Goal: Complete application form

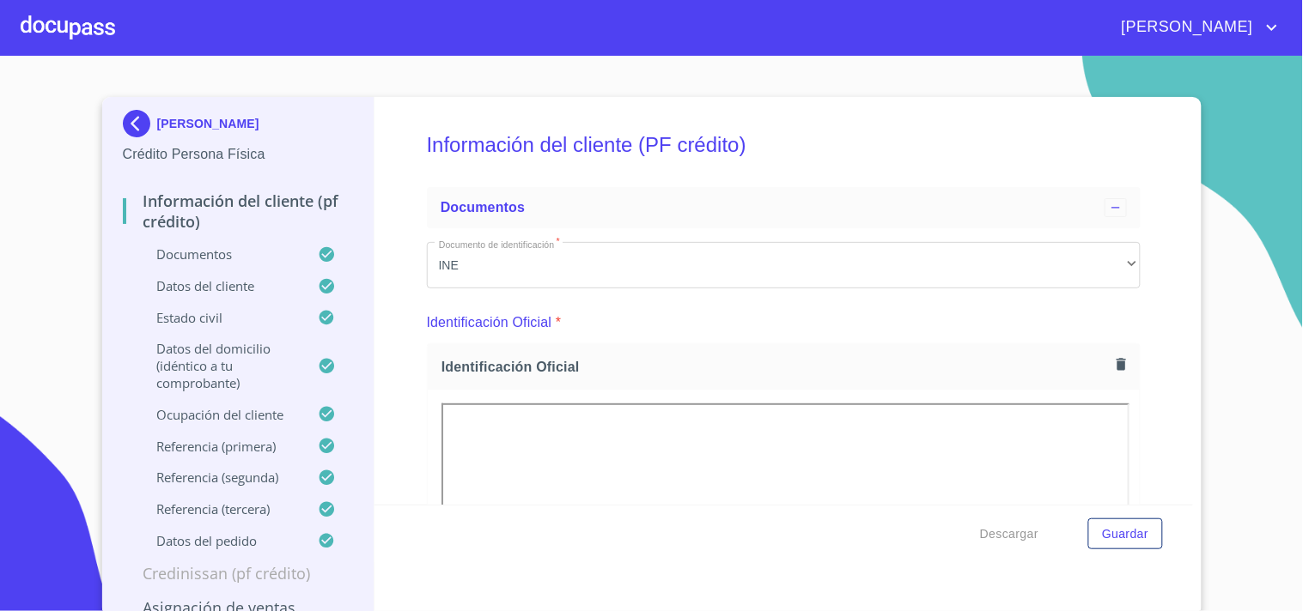
scroll to position [5919, 0]
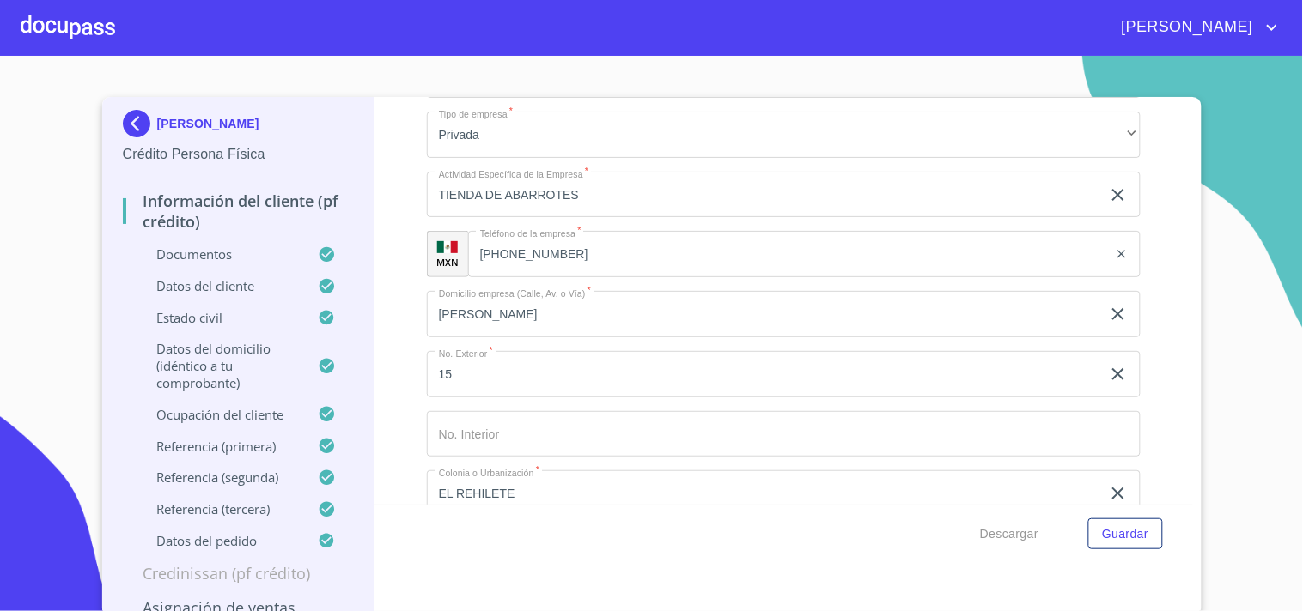
click at [76, 28] on div at bounding box center [68, 27] width 94 height 55
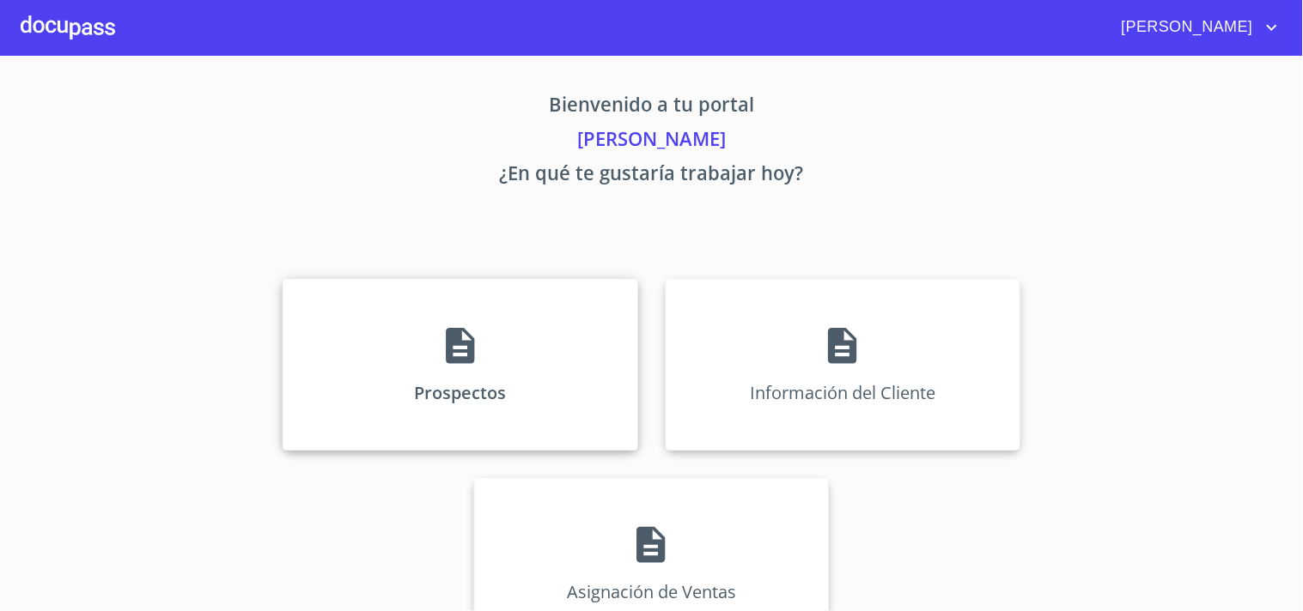
click at [502, 398] on div "Prospectos" at bounding box center [460, 365] width 355 height 172
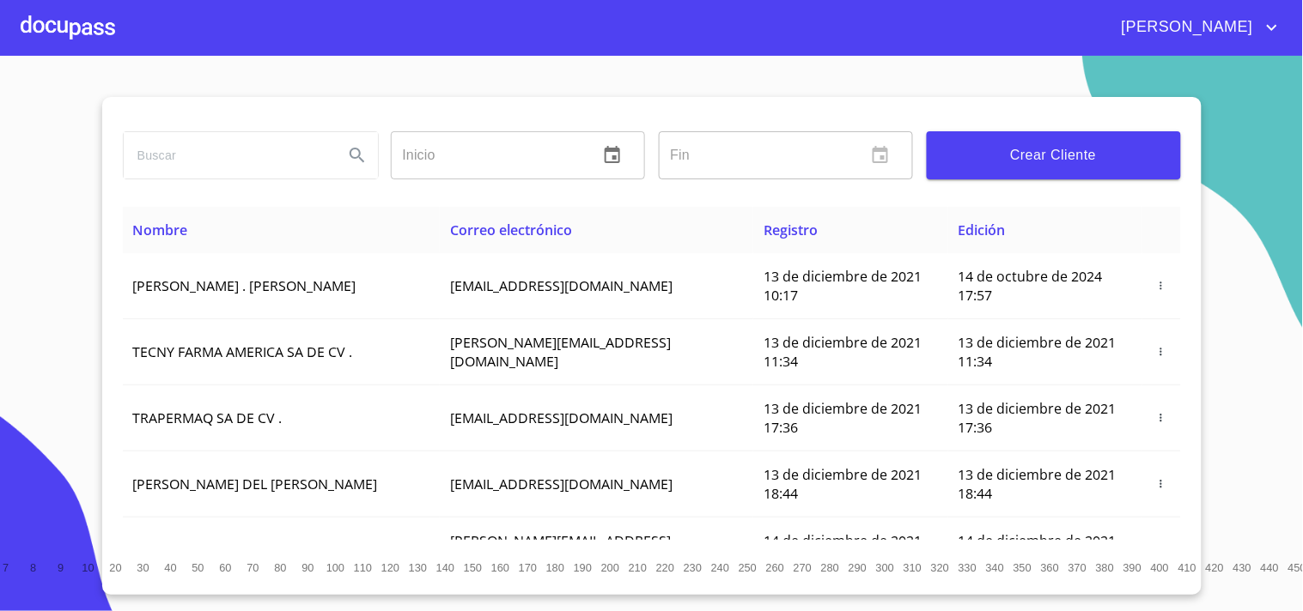
click at [225, 173] on input "search" at bounding box center [227, 155] width 206 height 46
click at [228, 166] on input "search" at bounding box center [227, 155] width 206 height 46
click at [1123, 167] on button "Crear Cliente" at bounding box center [1054, 155] width 254 height 48
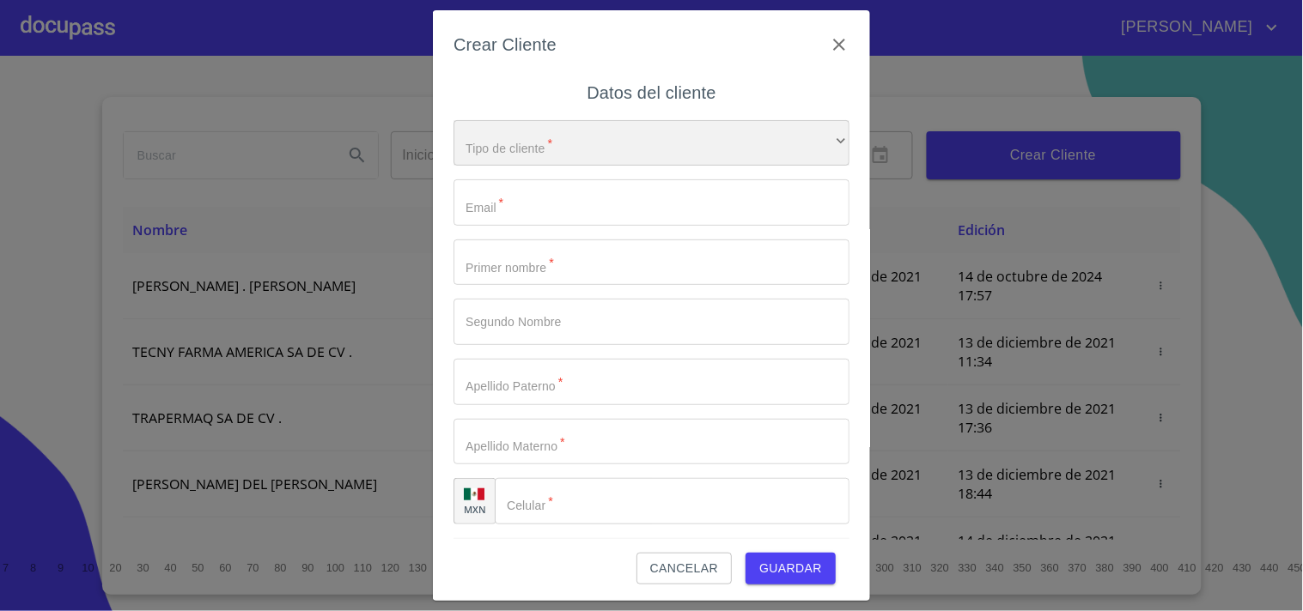
click at [572, 148] on div "​" at bounding box center [651, 143] width 396 height 46
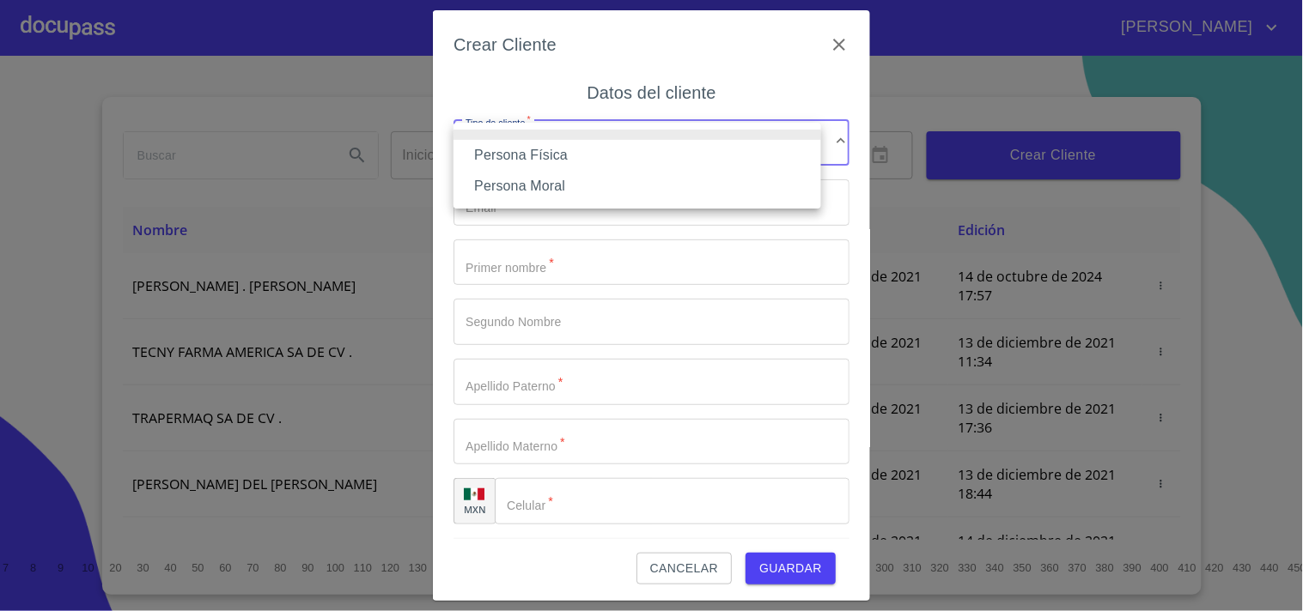
click at [564, 156] on li "Persona Física" at bounding box center [637, 155] width 368 height 31
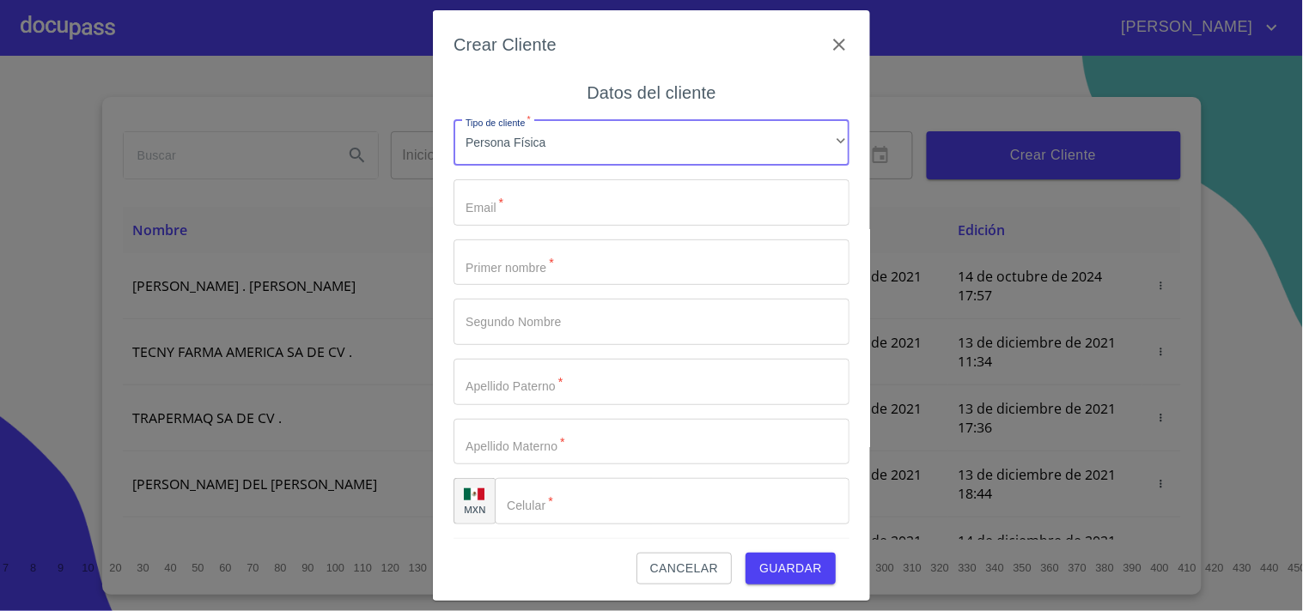
click at [551, 217] on input "Tipo de cliente   *" at bounding box center [651, 202] width 396 height 46
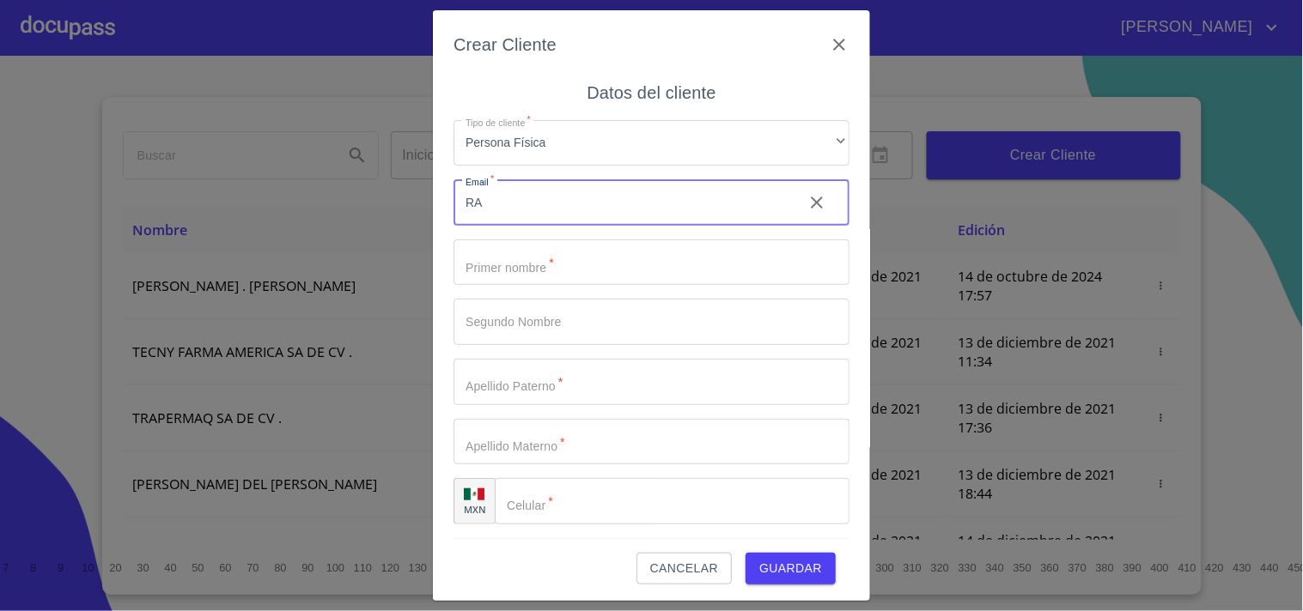
type input "R"
type input "[EMAIL_ADDRESS][DOMAIN_NAME]"
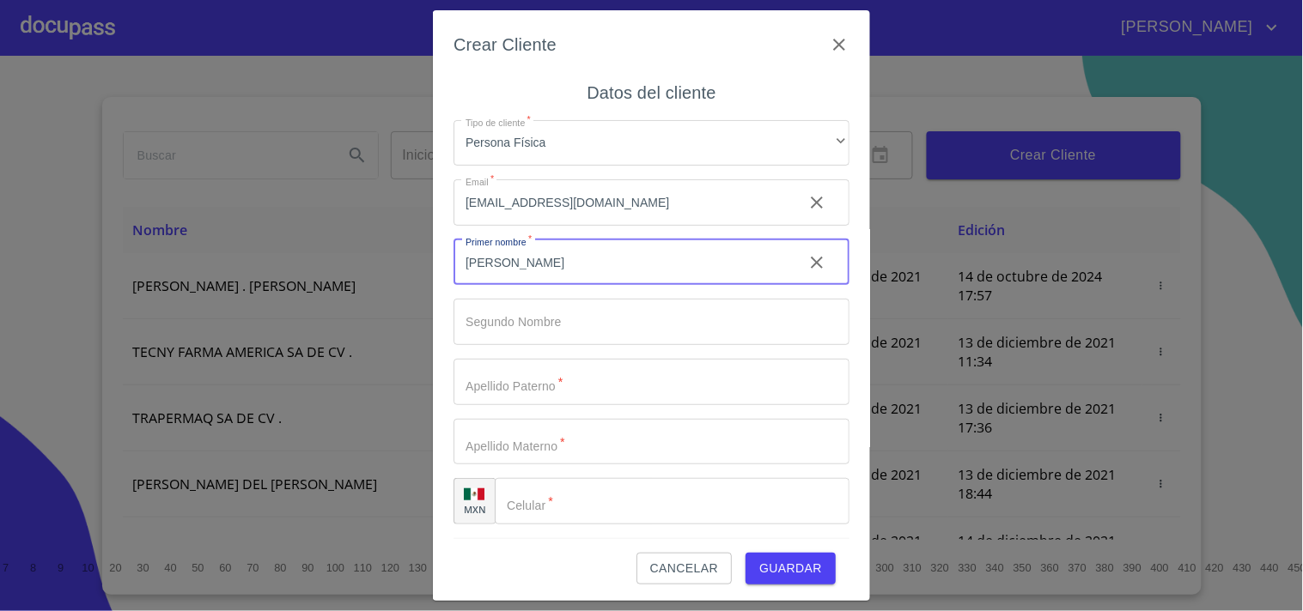
type input "[PERSON_NAME]"
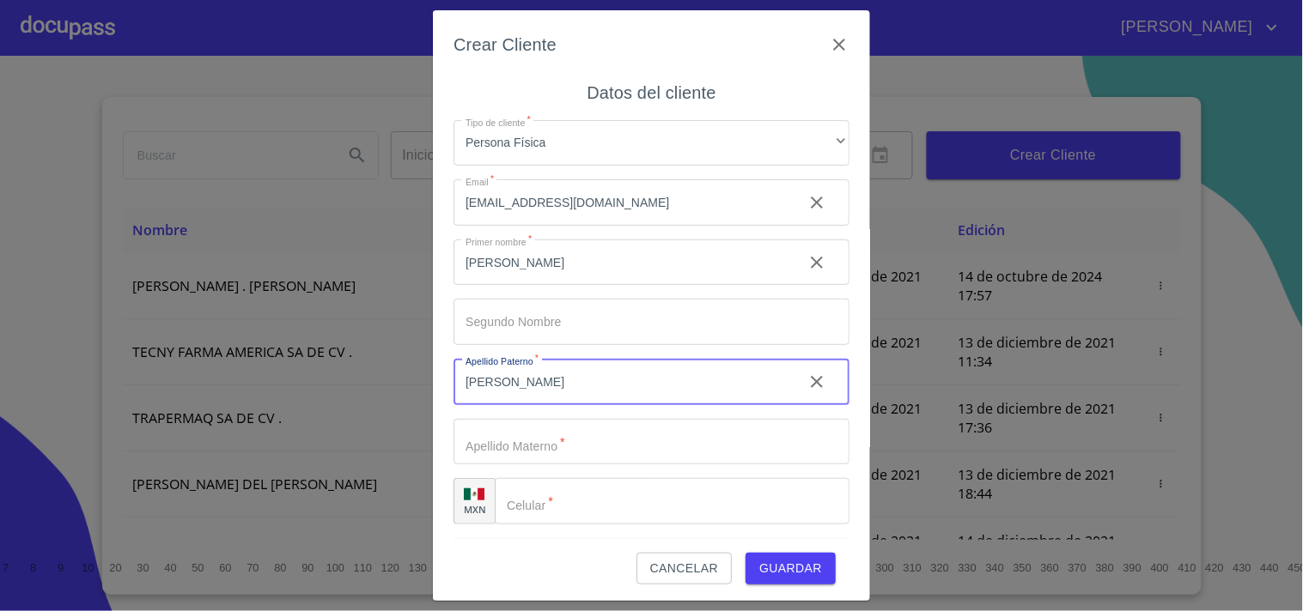
type input "[PERSON_NAME]"
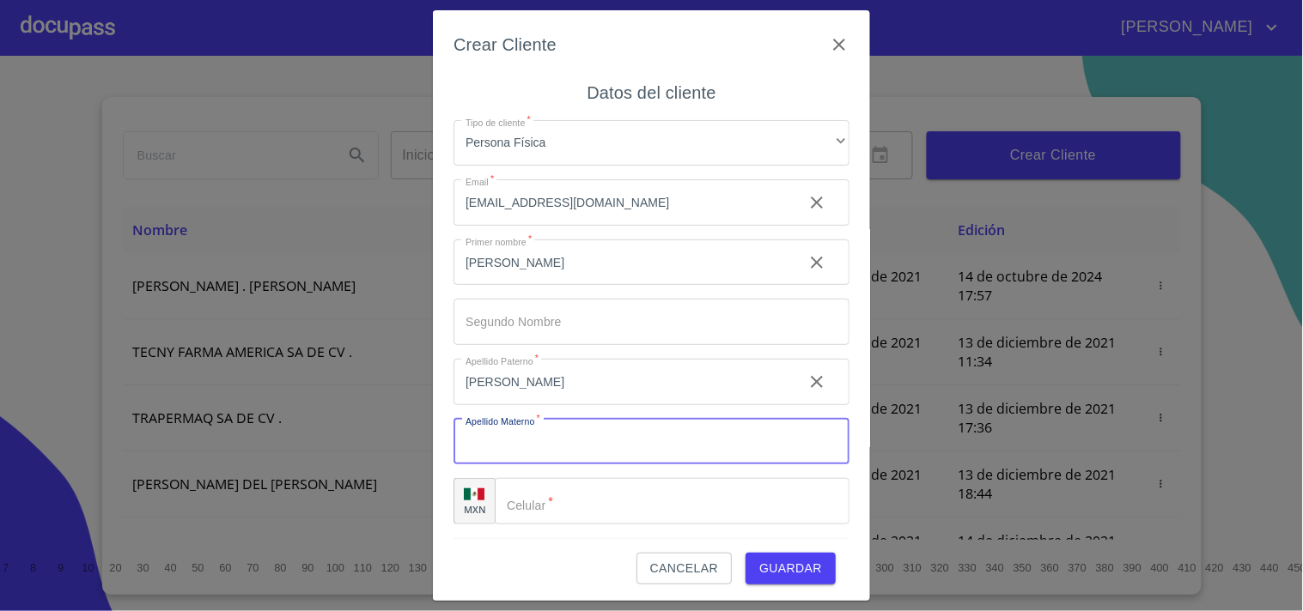
type input "V"
type input "[PERSON_NAME]"
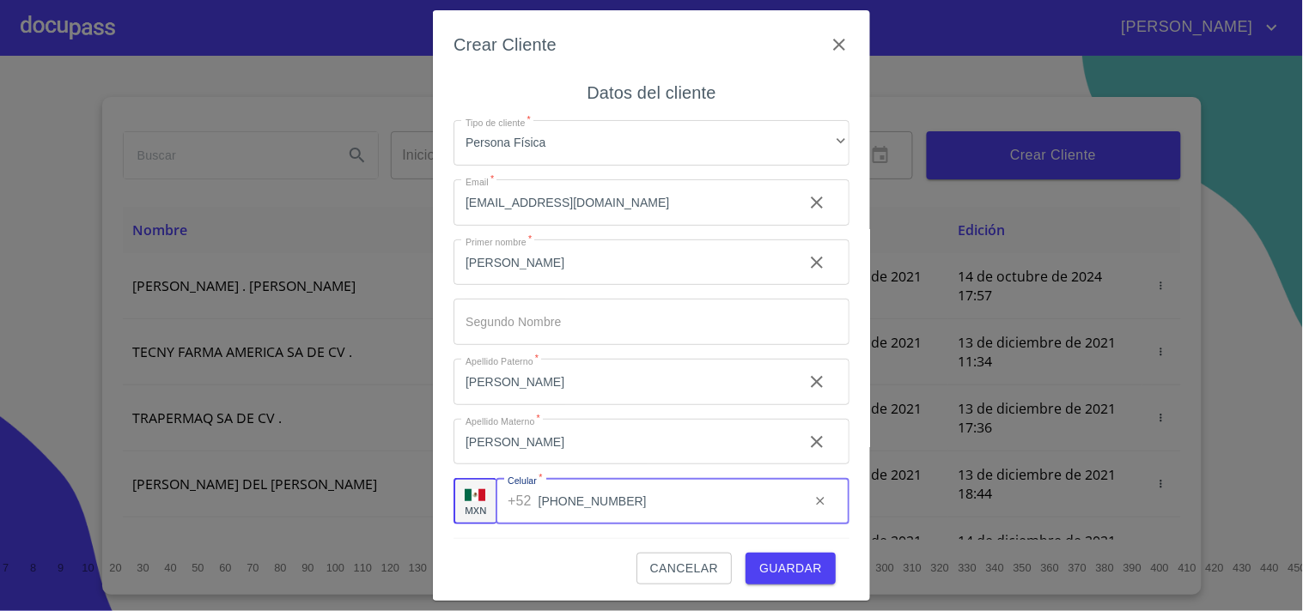
type input "[PHONE_NUMBER]"
click at [791, 573] on span "Guardar" at bounding box center [790, 568] width 63 height 21
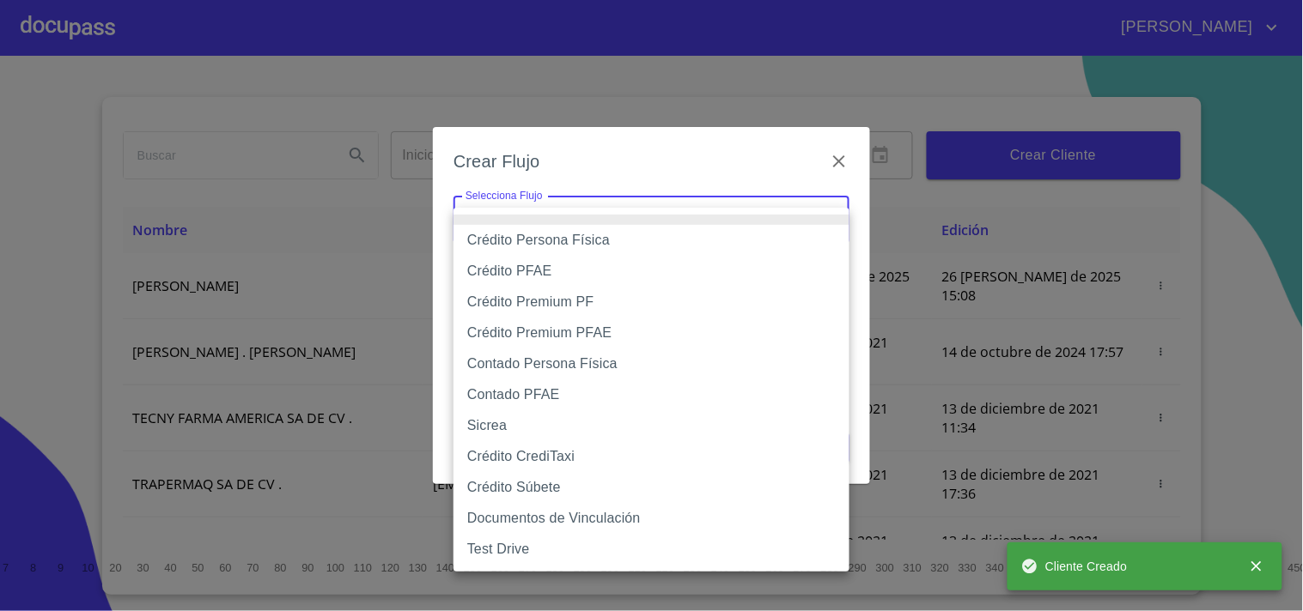
click at [726, 226] on body "[PERSON_NAME] ​ Fin ​ Crear Cliente Nombre Correo electrónico Registro Edición …" at bounding box center [651, 305] width 1303 height 611
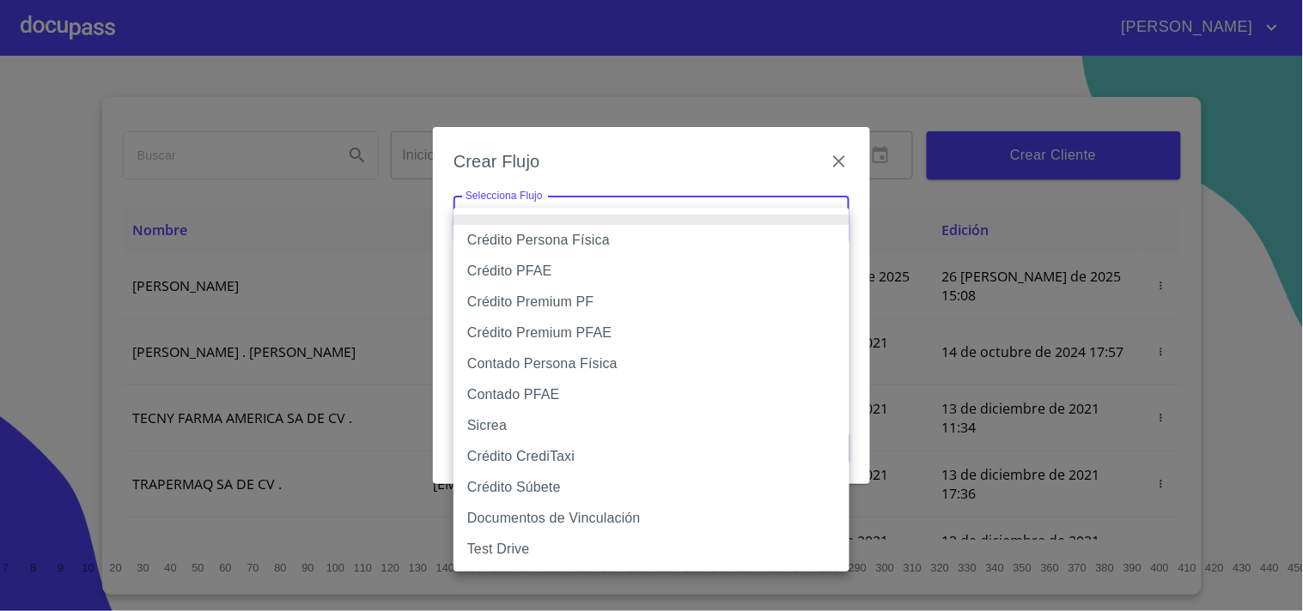
click at [572, 245] on li "Crédito Persona Física" at bounding box center [651, 240] width 396 height 31
type input "61b033e49b8c202ad5bb7912"
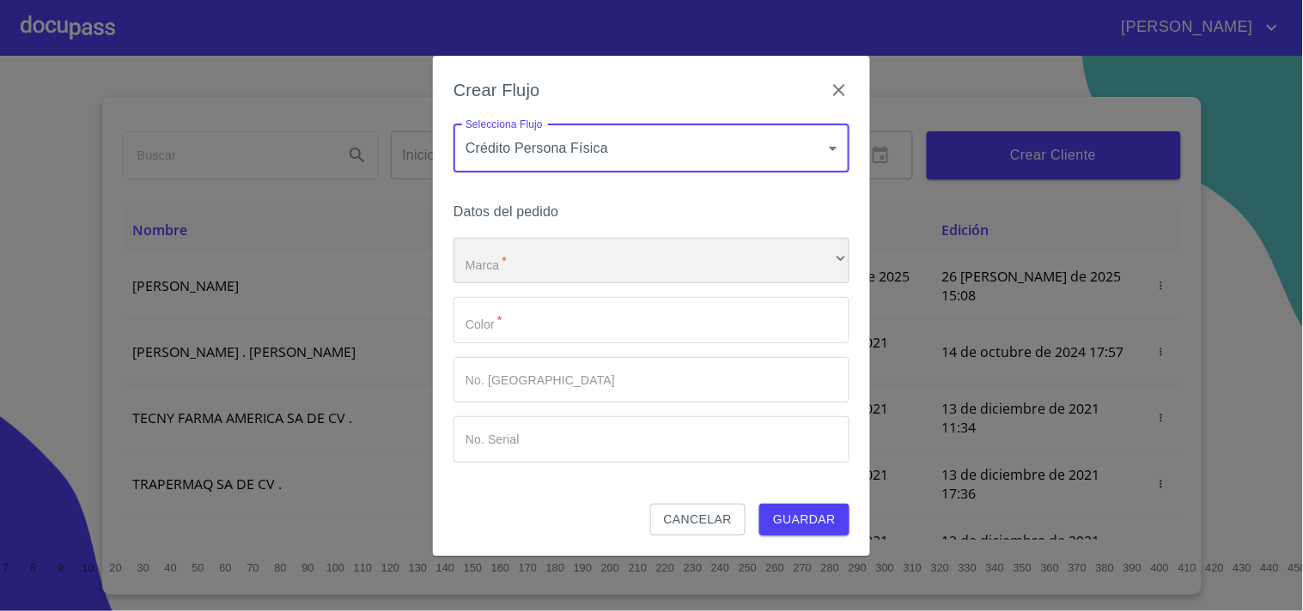
click at [536, 264] on div "​" at bounding box center [651, 261] width 396 height 46
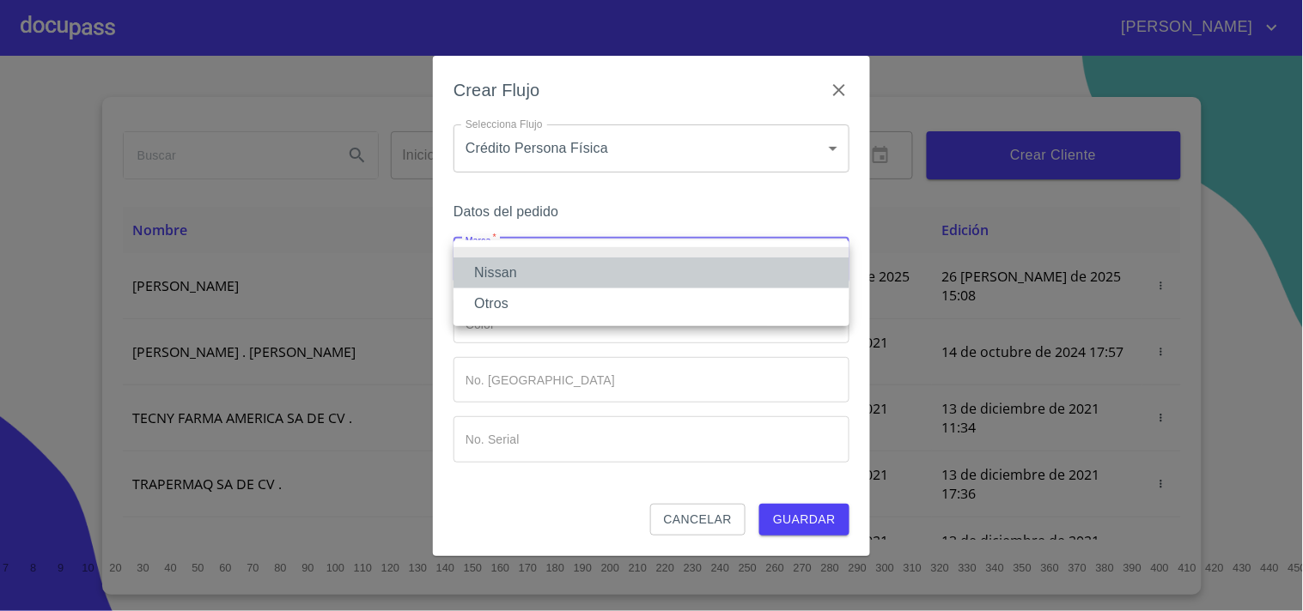
click at [508, 272] on li "Nissan" at bounding box center [651, 273] width 396 height 31
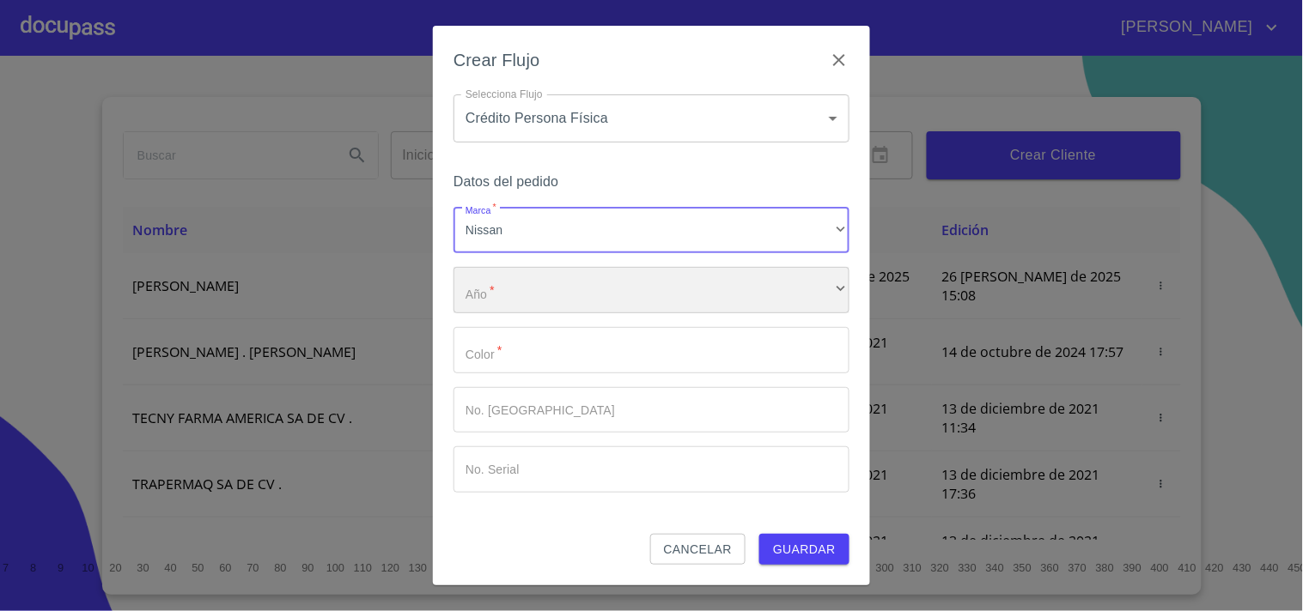
click at [515, 310] on div "​" at bounding box center [651, 290] width 396 height 46
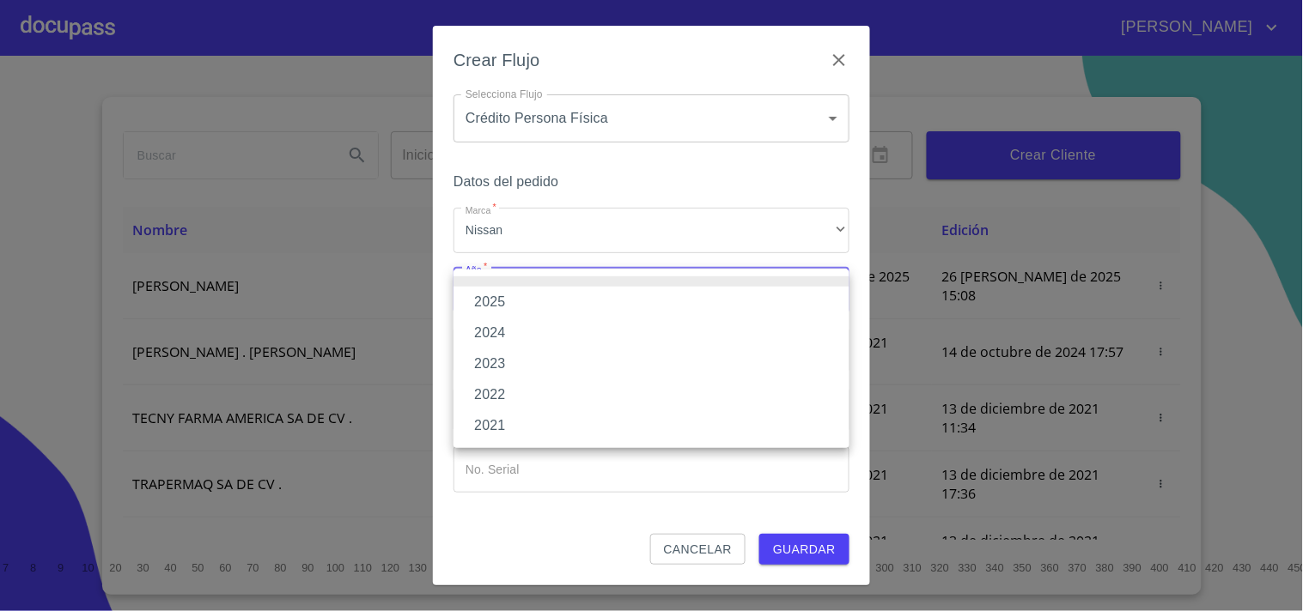
click at [502, 298] on li "2025" at bounding box center [651, 302] width 396 height 31
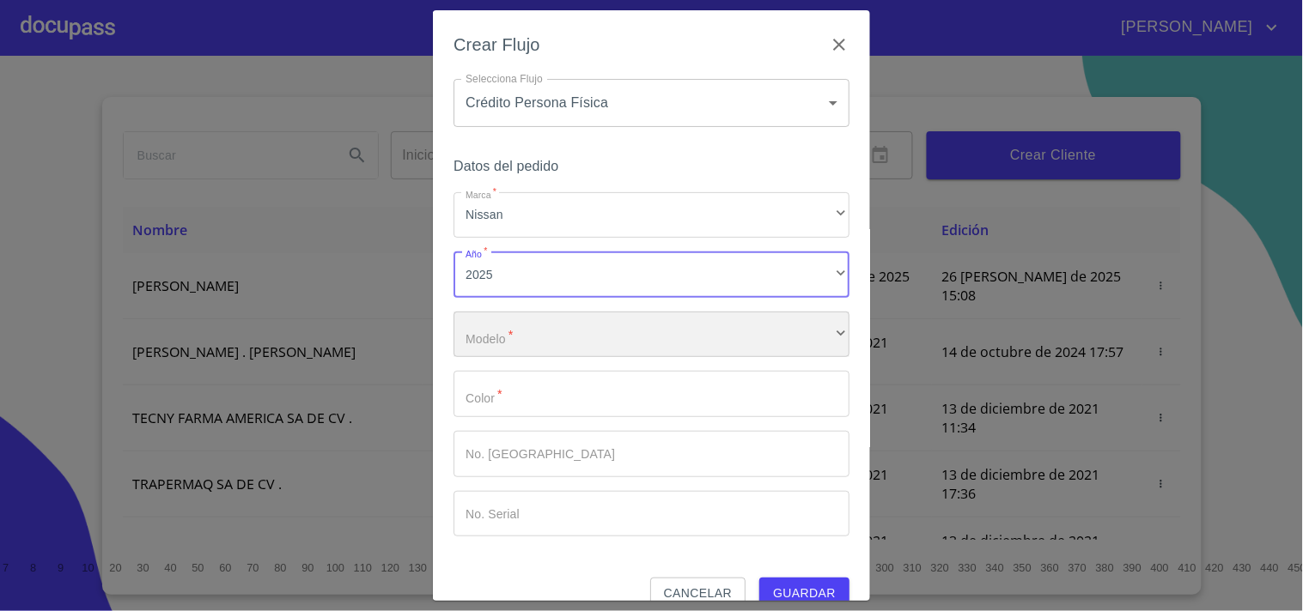
click at [508, 337] on div "​" at bounding box center [651, 335] width 396 height 46
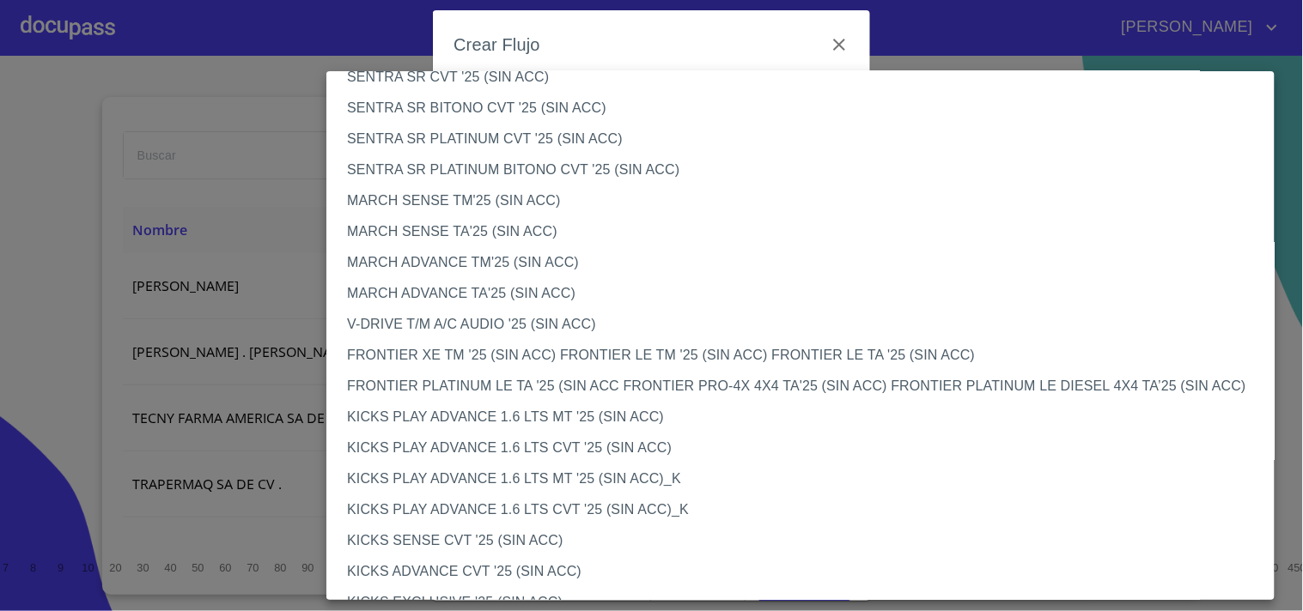
scroll to position [1145, 0]
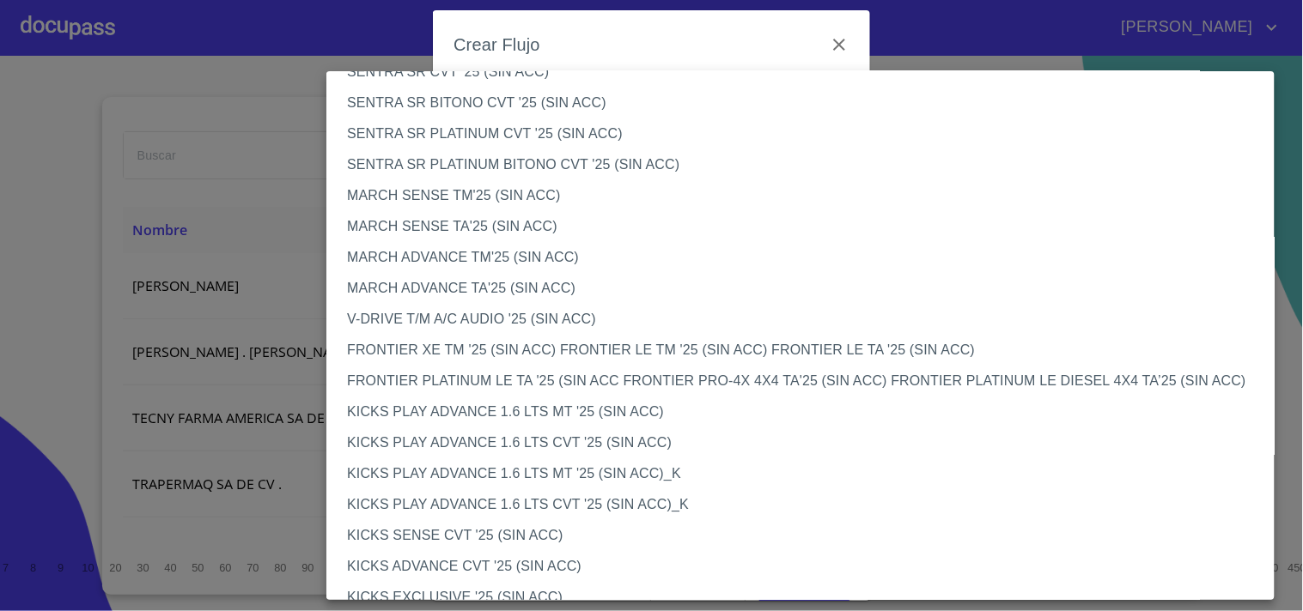
click at [472, 347] on li "FRONTIER XE TM '25 (SIN ACC) FRONTIER LE TM '25 (SIN ACC) FRONTIER LE TA '25 (S…" at bounding box center [807, 350] width 963 height 31
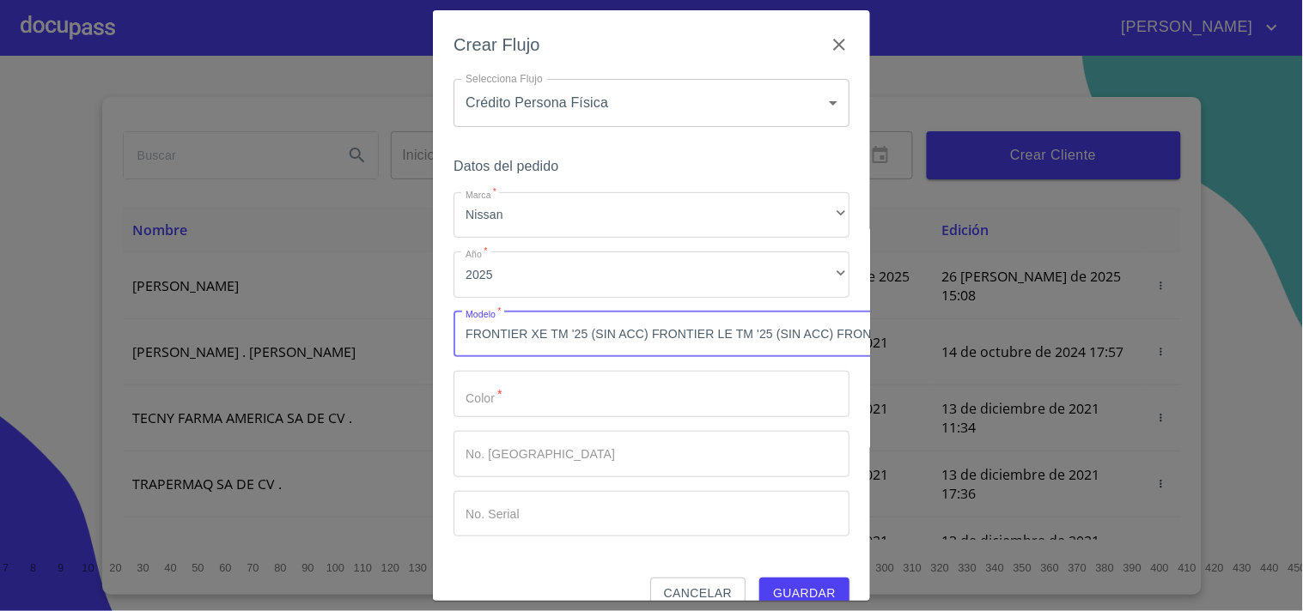
click at [608, 409] on input "Marca   *" at bounding box center [651, 394] width 396 height 46
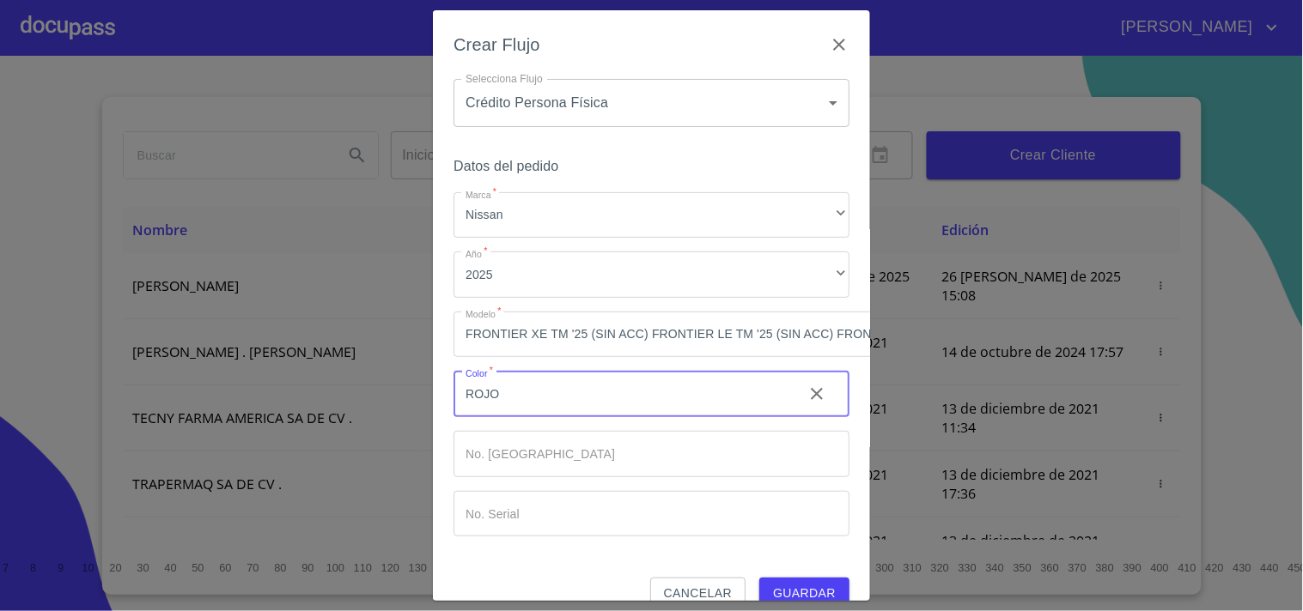
type input "ROJO"
click at [787, 586] on span "Guardar" at bounding box center [804, 593] width 63 height 21
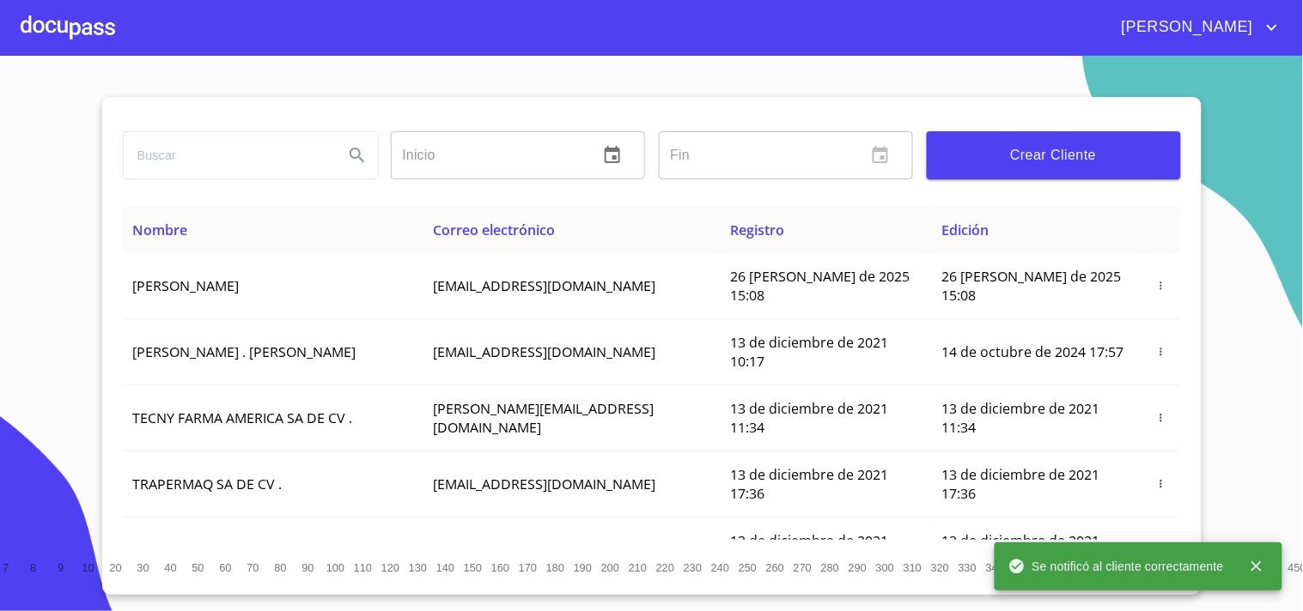
click at [69, 17] on div at bounding box center [68, 27] width 94 height 55
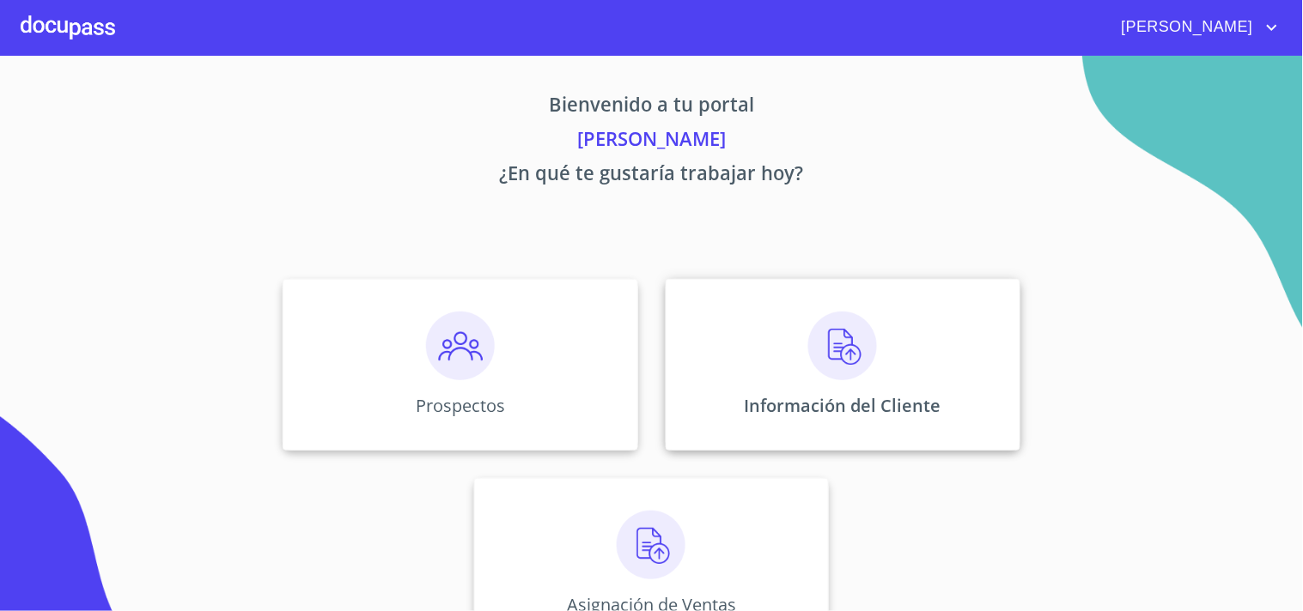
click at [877, 324] on div "Información del Cliente" at bounding box center [843, 365] width 355 height 172
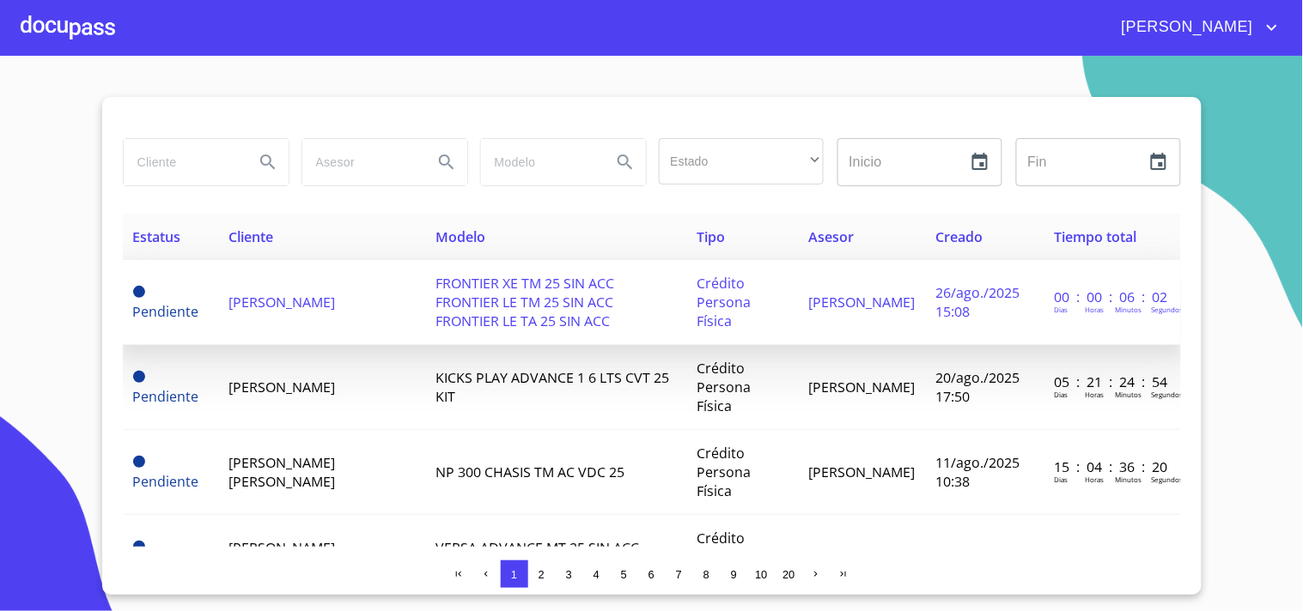
click at [325, 319] on td "[PERSON_NAME]" at bounding box center [322, 302] width 208 height 85
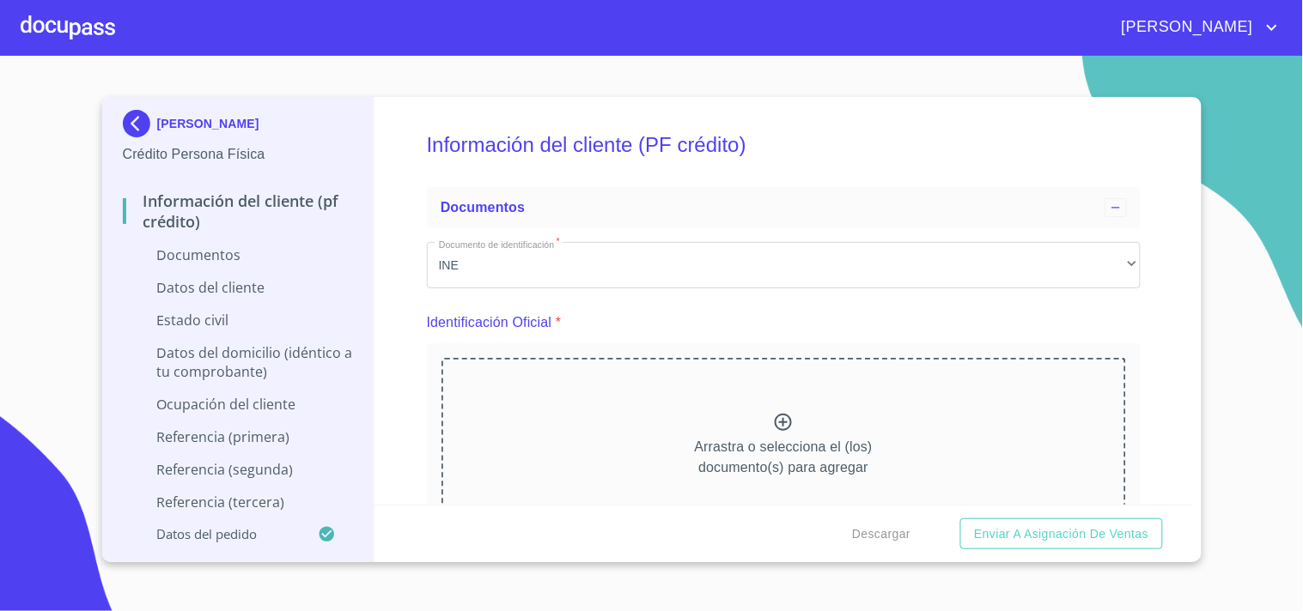
scroll to position [58, 0]
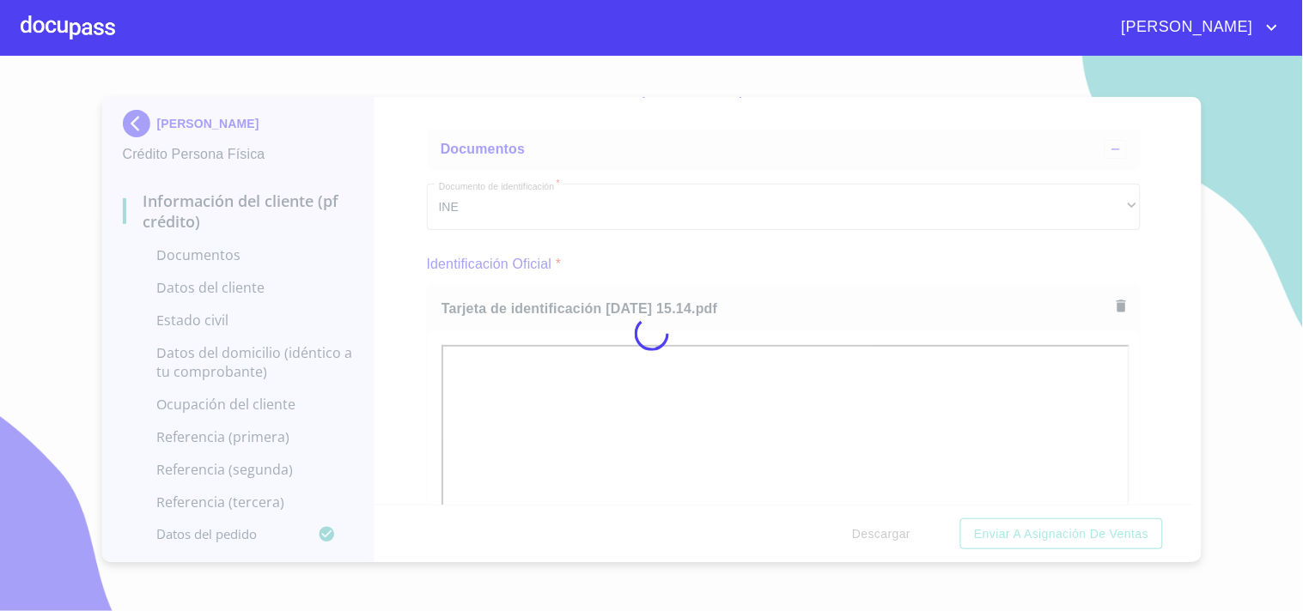
click at [775, 275] on div at bounding box center [651, 334] width 1303 height 556
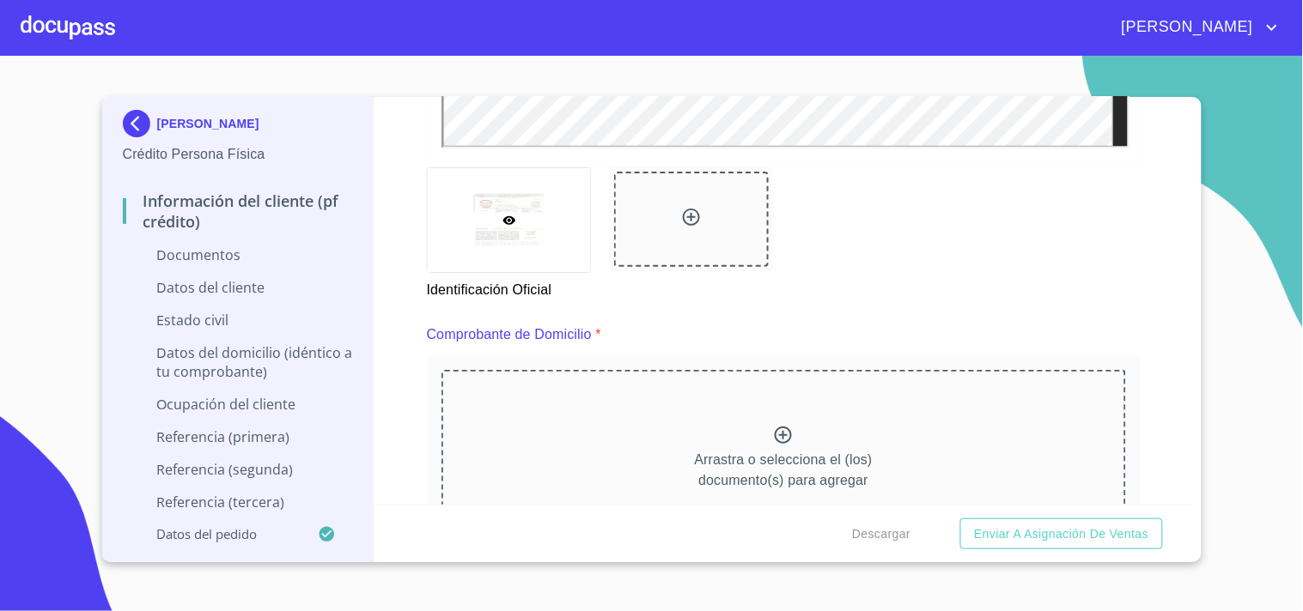
scroll to position [763, 0]
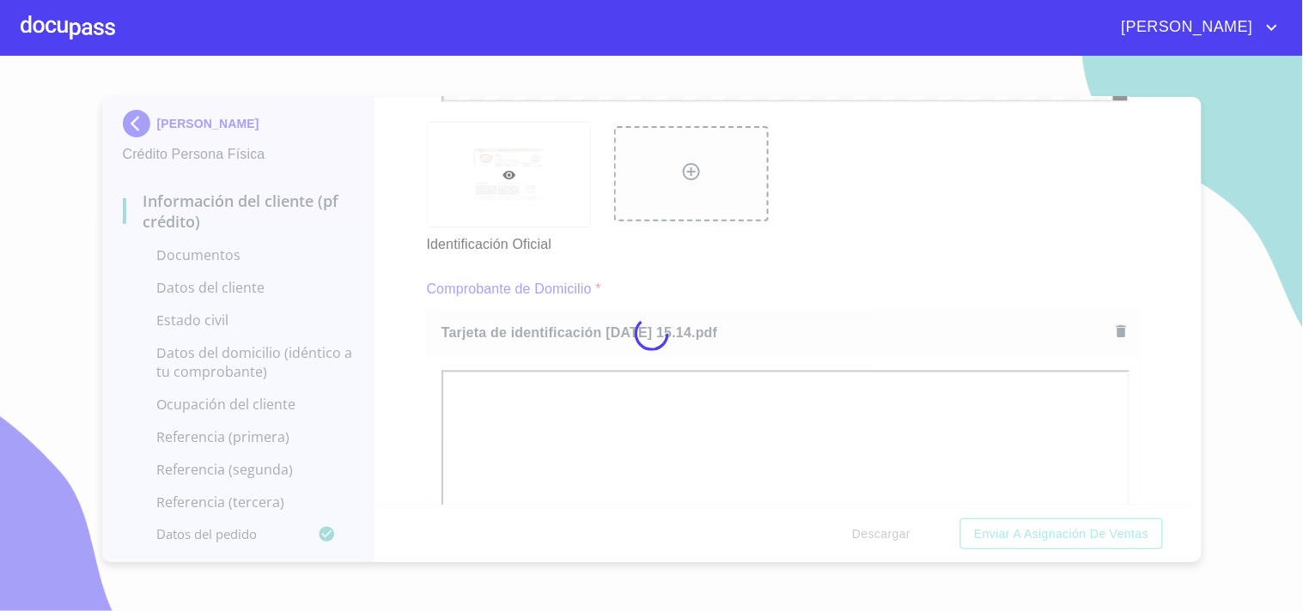
click at [879, 236] on div at bounding box center [651, 334] width 1303 height 556
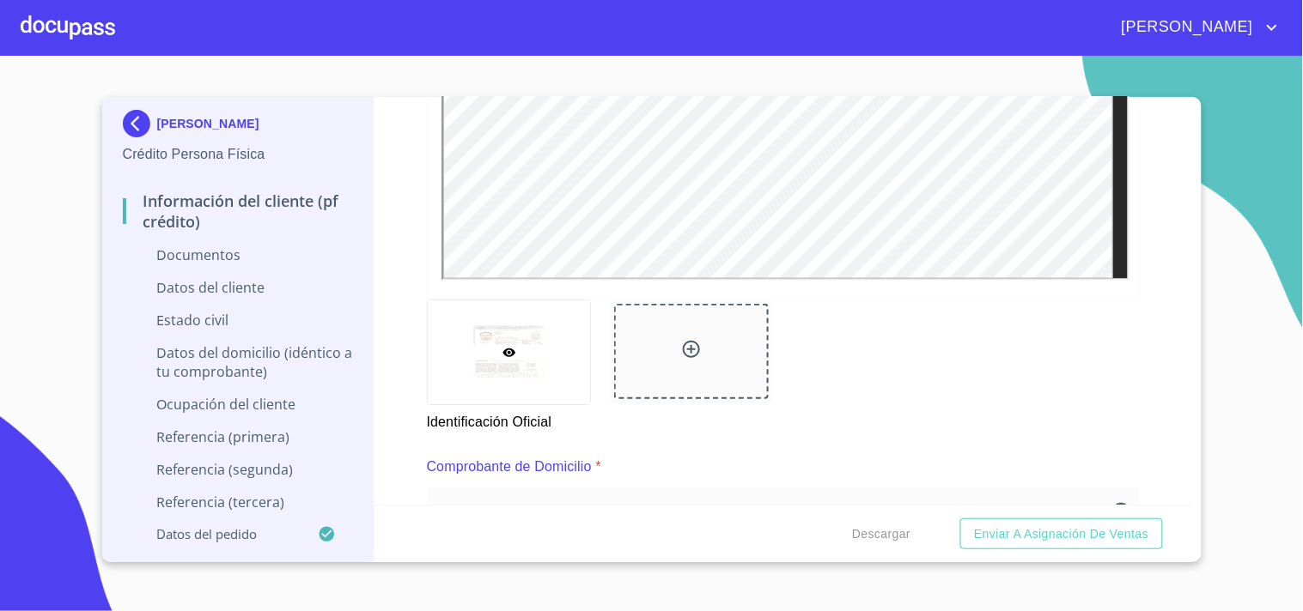
scroll to position [1140, 0]
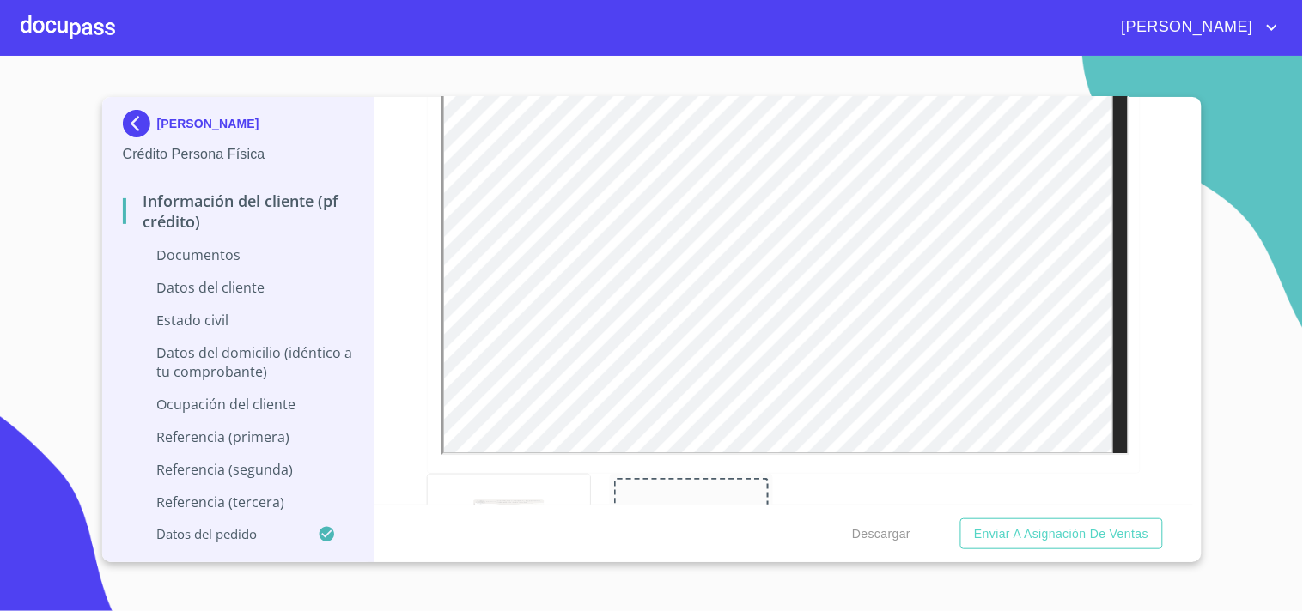
drag, startPoint x: 1243, startPoint y: 70, endPoint x: 1234, endPoint y: 67, distance: 10.1
click at [1243, 71] on section "[PERSON_NAME] Persona Física Información del cliente (PF crédito) Documentos Da…" at bounding box center [651, 334] width 1303 height 556
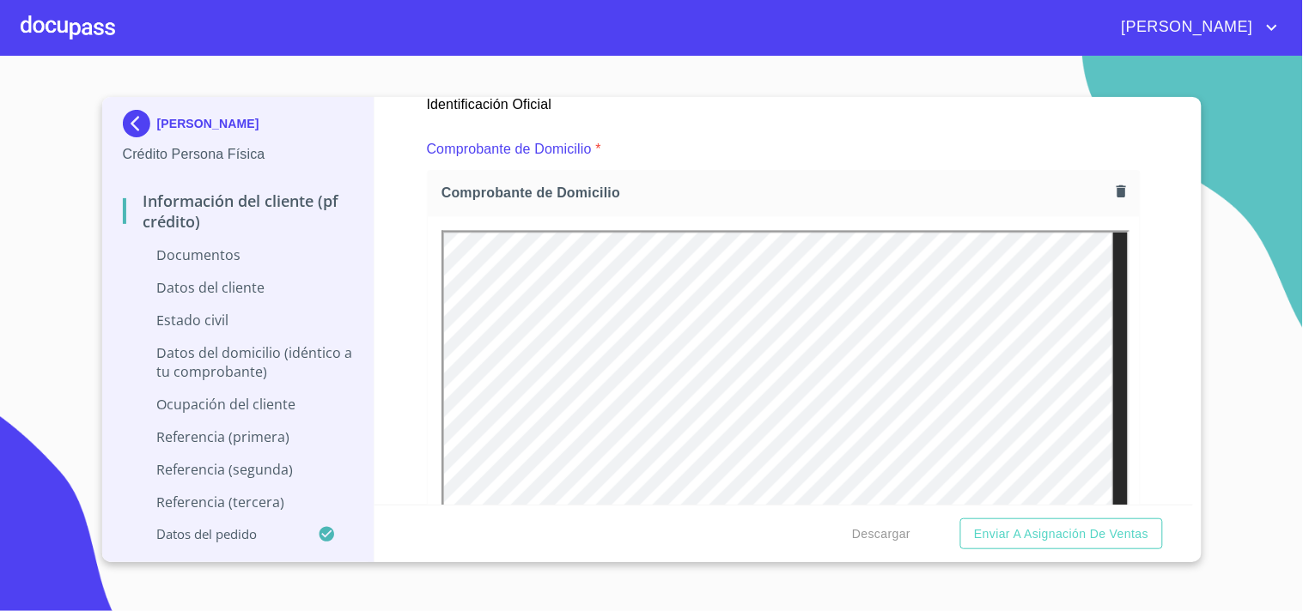
scroll to position [842, 0]
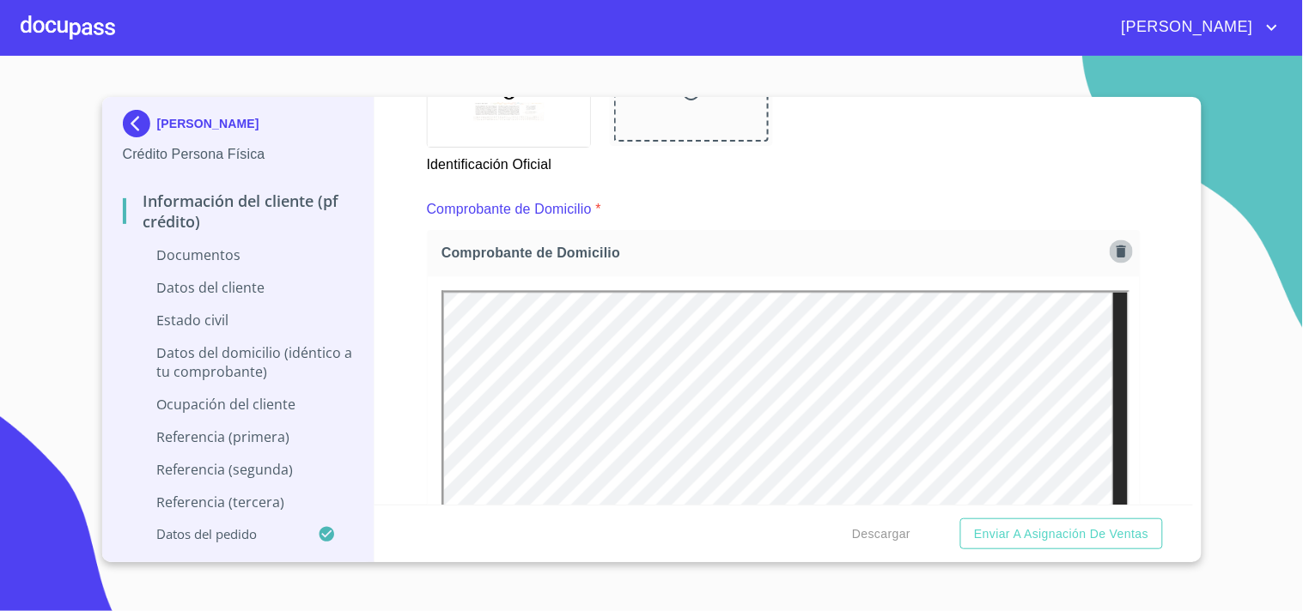
click at [1116, 252] on icon "button" at bounding box center [1120, 252] width 9 height 12
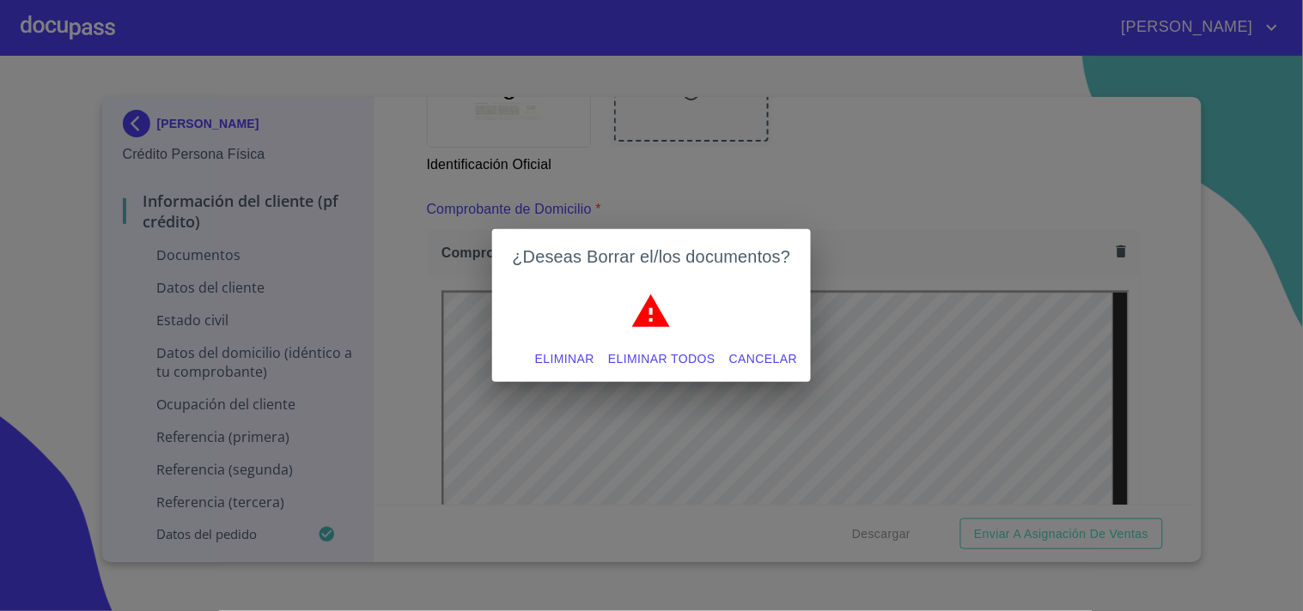
click at [687, 356] on span "Eliminar todos" at bounding box center [661, 359] width 107 height 21
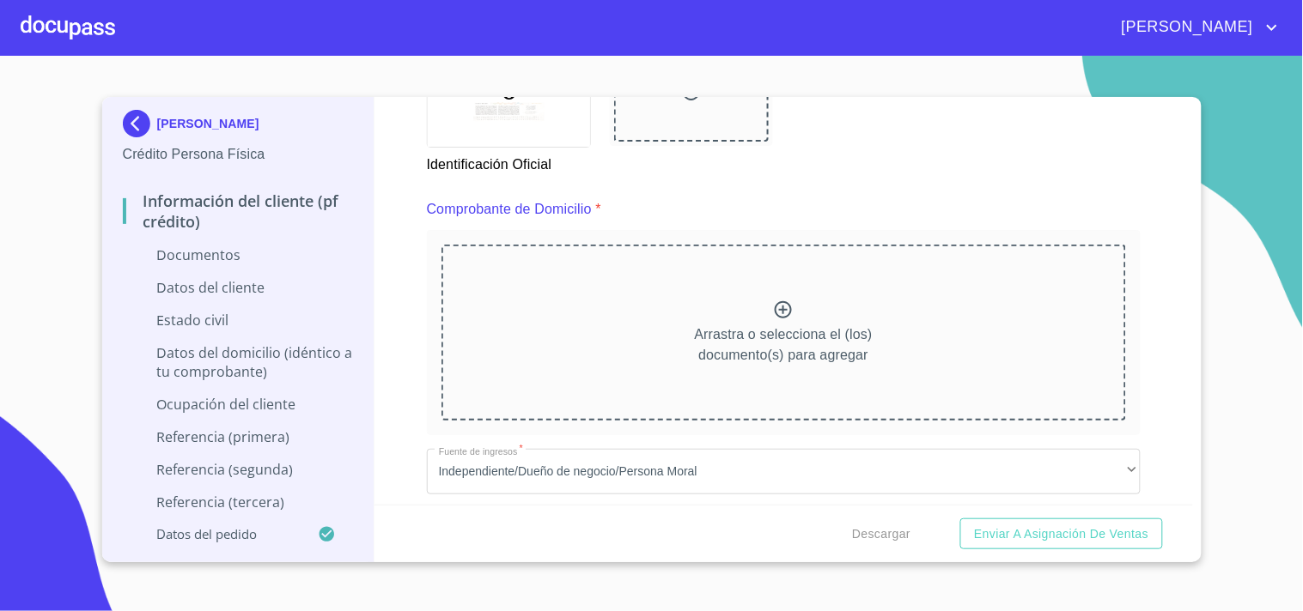
click at [887, 149] on div "Identificación Oficial" at bounding box center [783, 109] width 734 height 154
